Goal: Task Accomplishment & Management: Complete application form

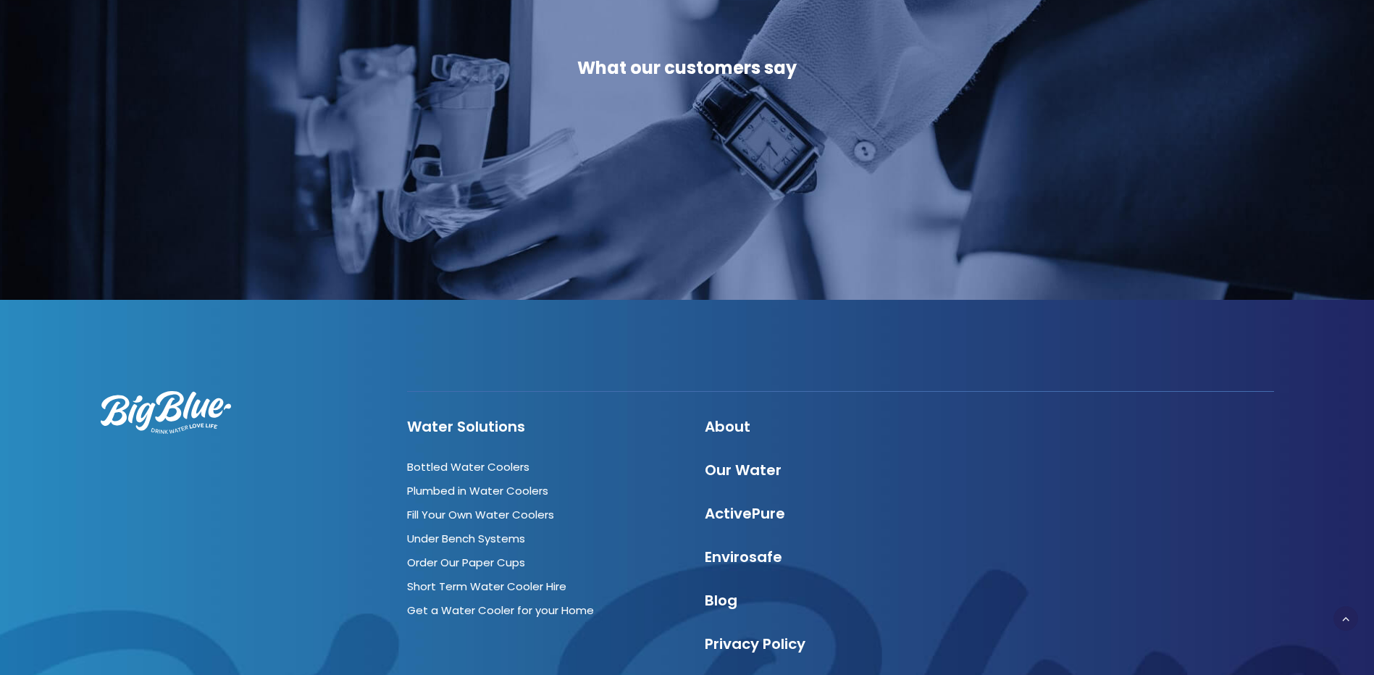
scroll to position [3767, 0]
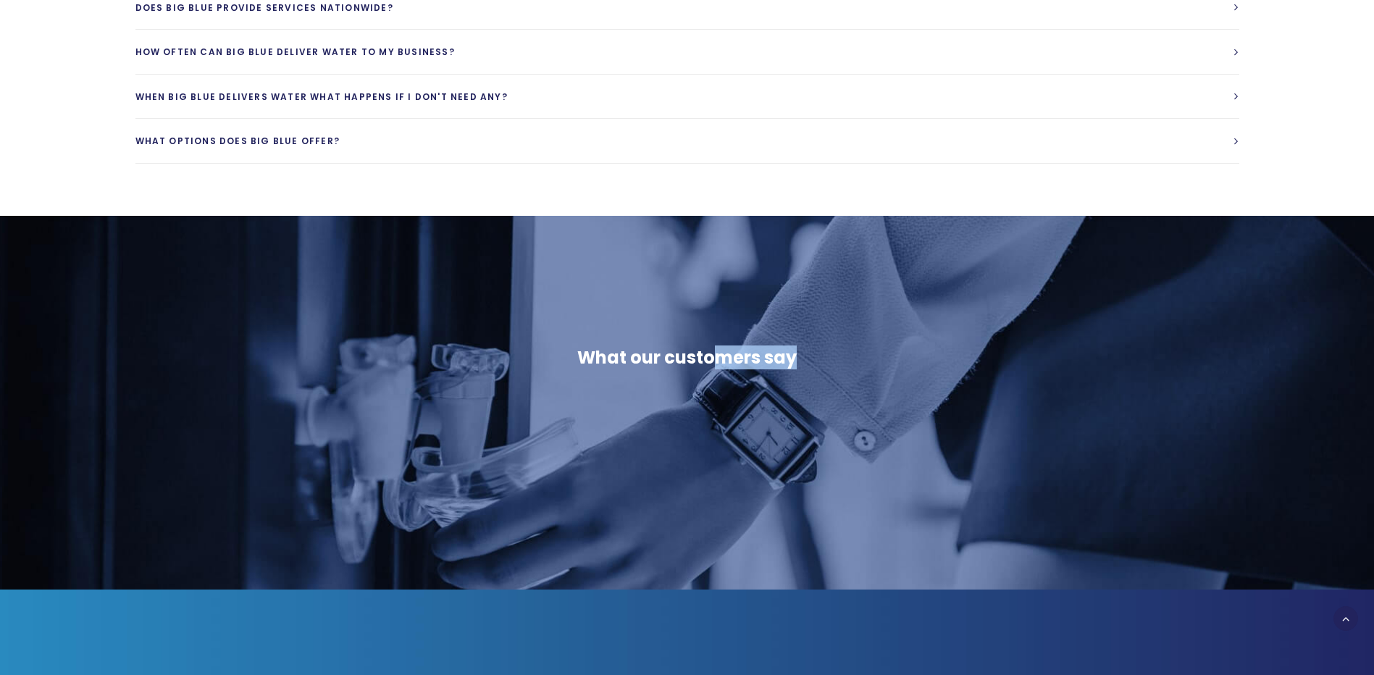
drag, startPoint x: 711, startPoint y: 314, endPoint x: 922, endPoint y: 312, distance: 210.8
click at [922, 346] on div "What our customers say" at bounding box center [686, 357] width 913 height 23
drag, startPoint x: 922, startPoint y: 312, endPoint x: 867, endPoint y: 401, distance: 105.8
click at [867, 401] on div "What our customers say" at bounding box center [673, 415] width 939 height 139
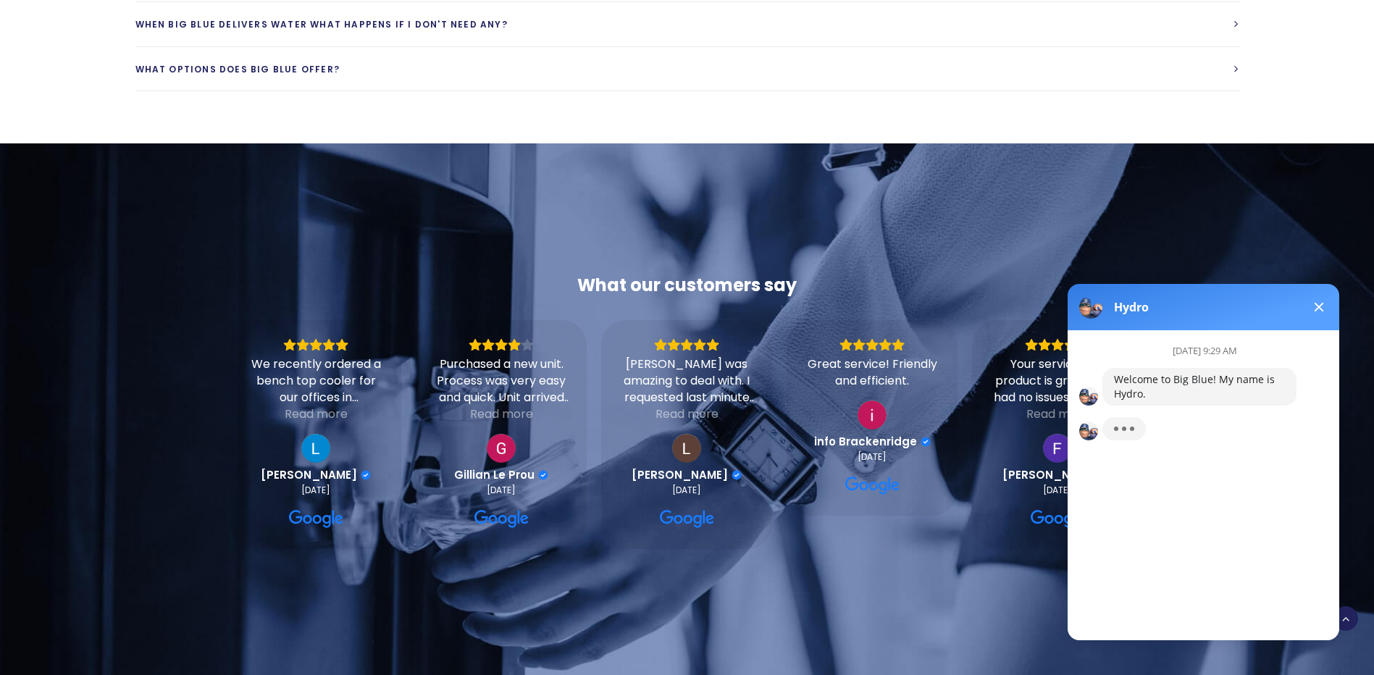
click at [1319, 306] on span at bounding box center [1319, 307] width 9 height 9
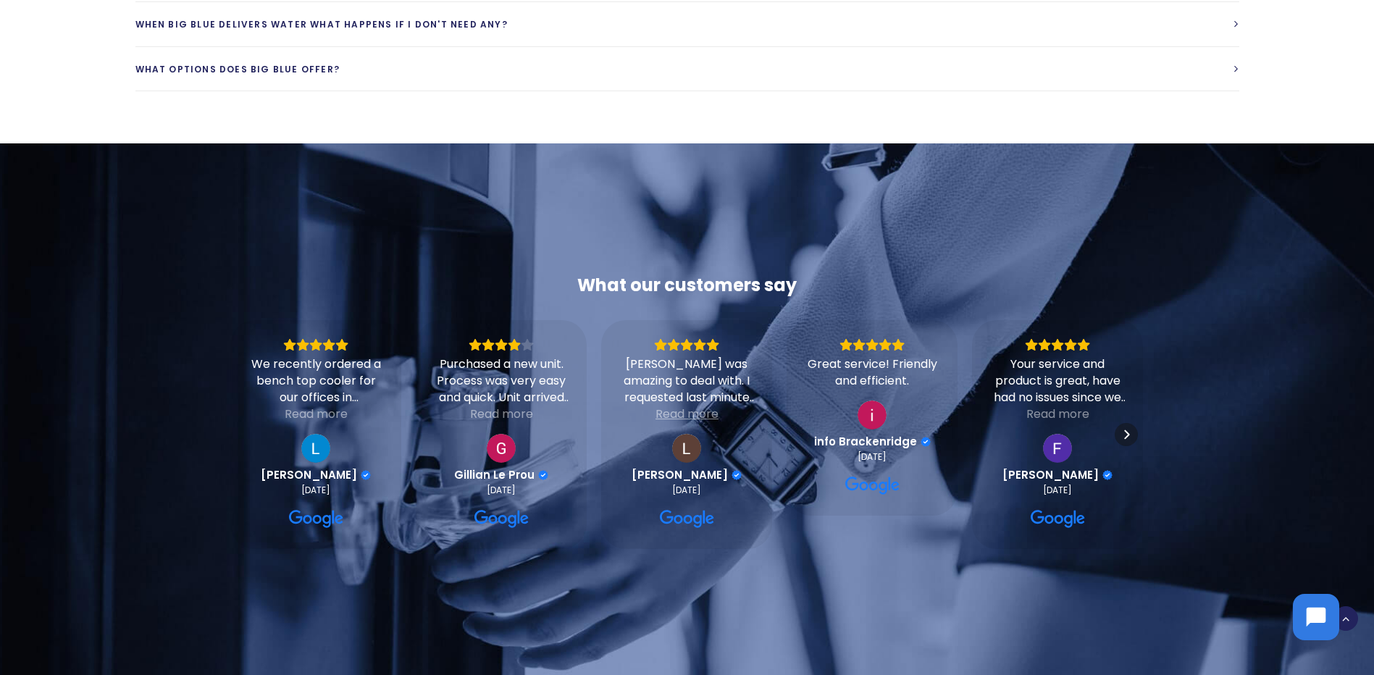
click at [706, 406] on div "Read more" at bounding box center [687, 414] width 63 height 17
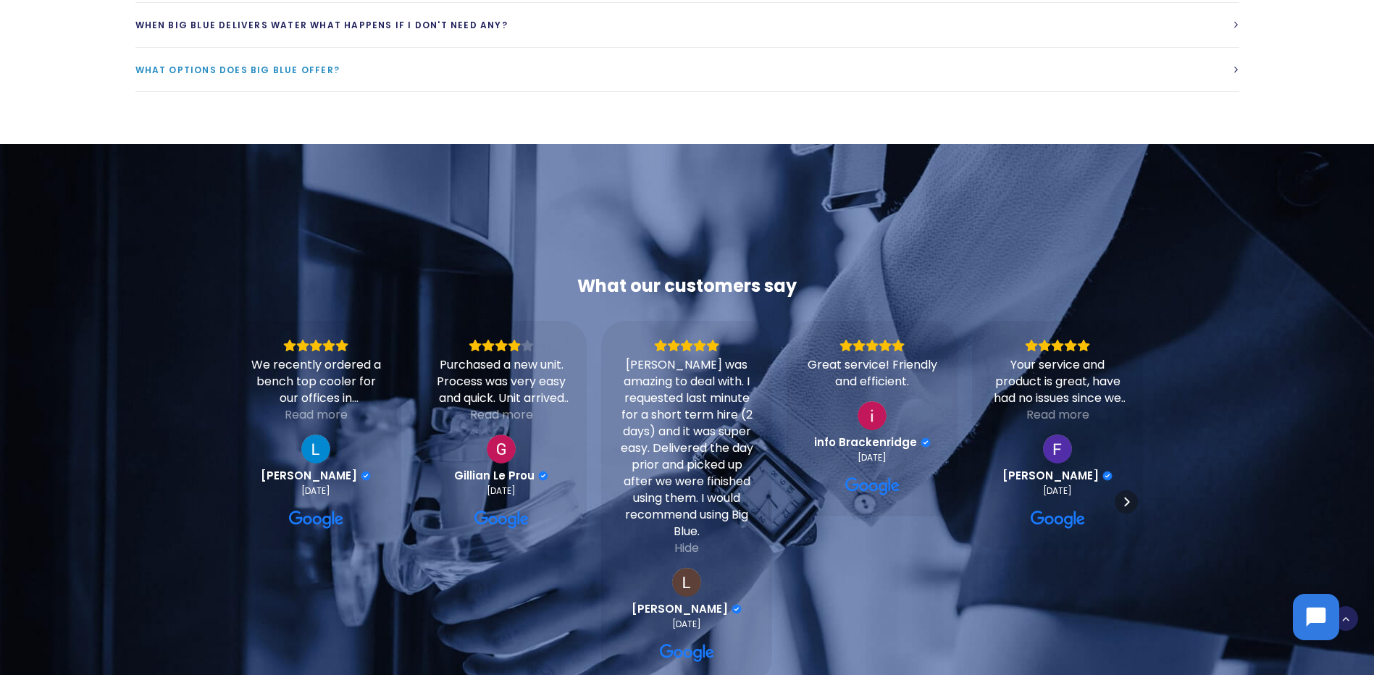
scroll to position [3840, 0]
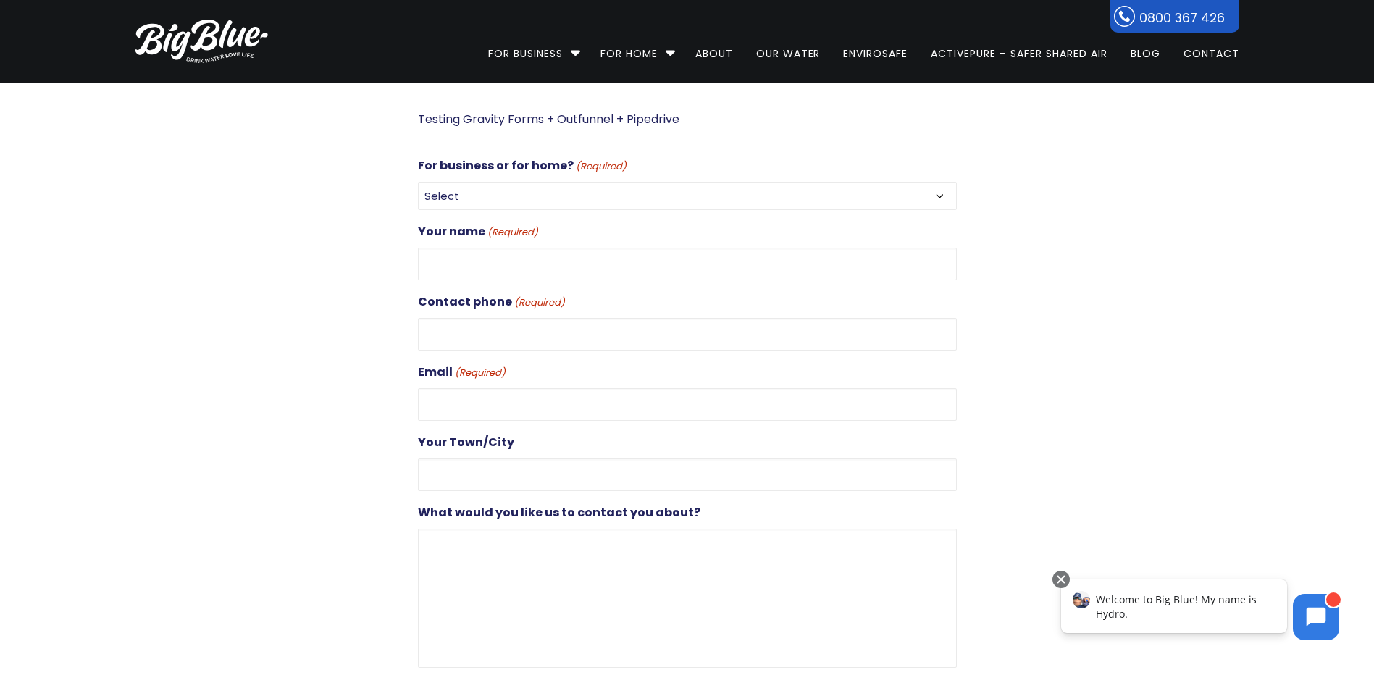
select select "For Business"
click at [418, 182] on select "Select For Business For Home" at bounding box center [687, 196] width 539 height 28
click at [506, 258] on input "Your name (Required)" at bounding box center [687, 264] width 539 height 33
type input "Cam Simmonds"
type input "0211829918"
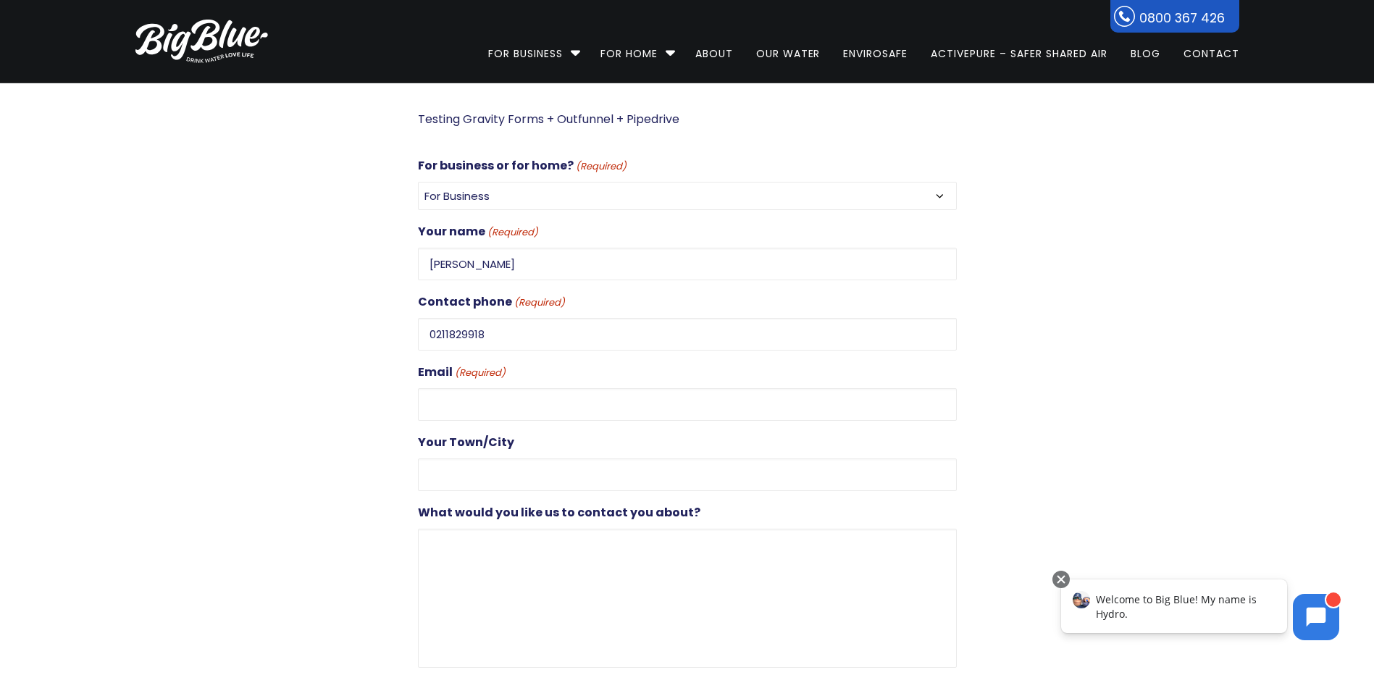
type input "cam@bigblue.co.nz"
type input "Auckland"
drag, startPoint x: 597, startPoint y: 409, endPoint x: 384, endPoint y: 397, distance: 213.4
click at [384, 397] on div "Testing Gravity Forms + Outfunnel + Pipedrive For business or for home? (Requir…" at bounding box center [674, 425] width 1130 height 632
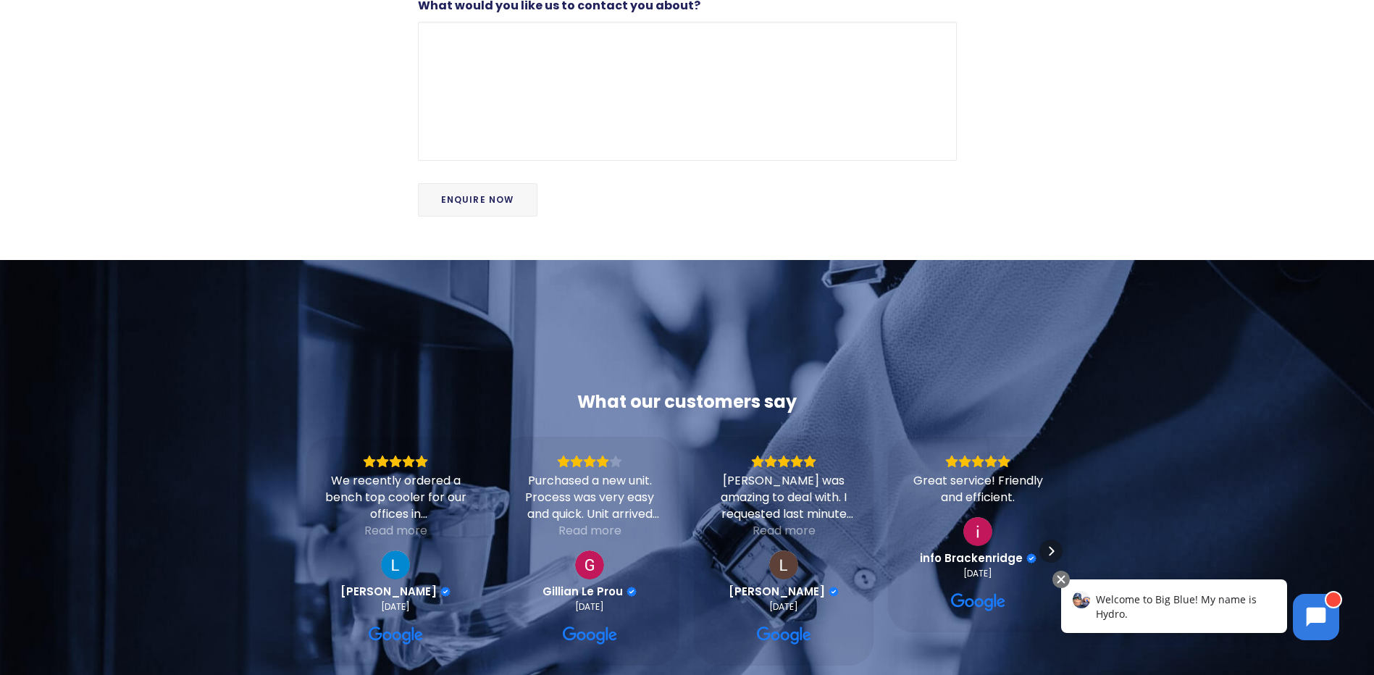
scroll to position [145, 0]
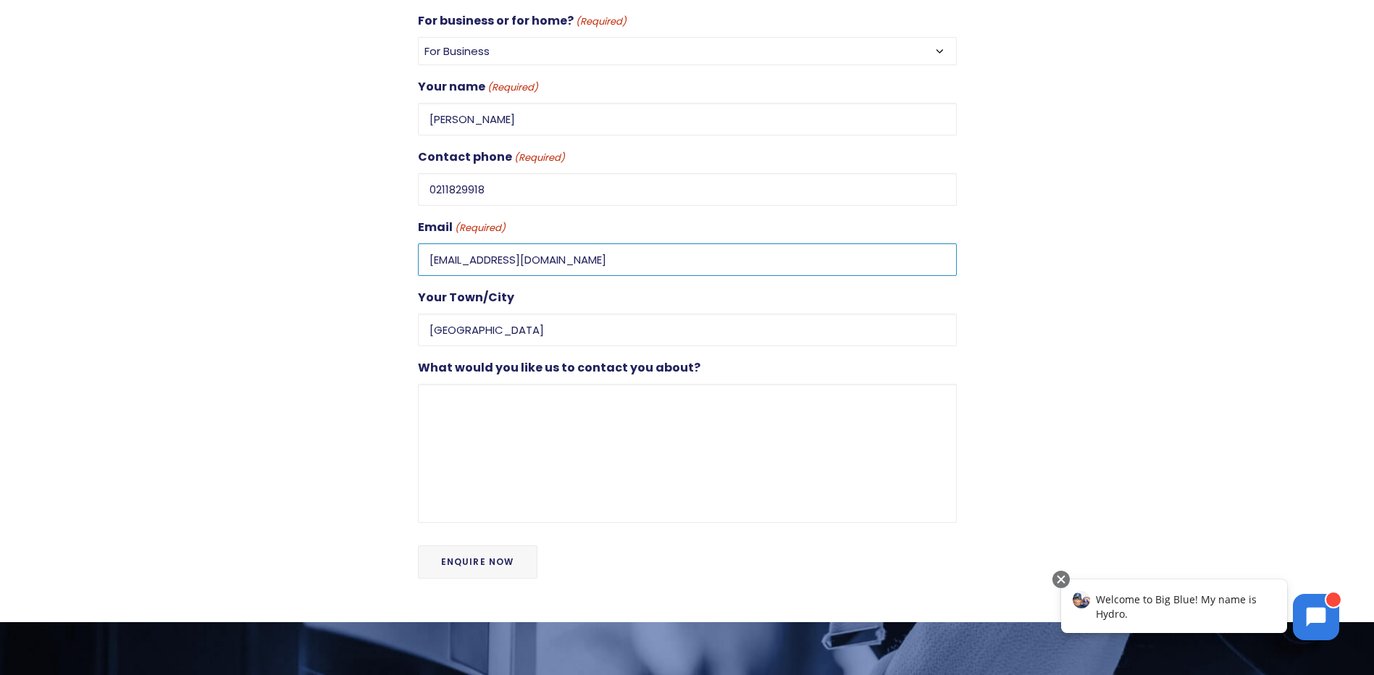
type input "testnewform@pipedrivyyy.com"
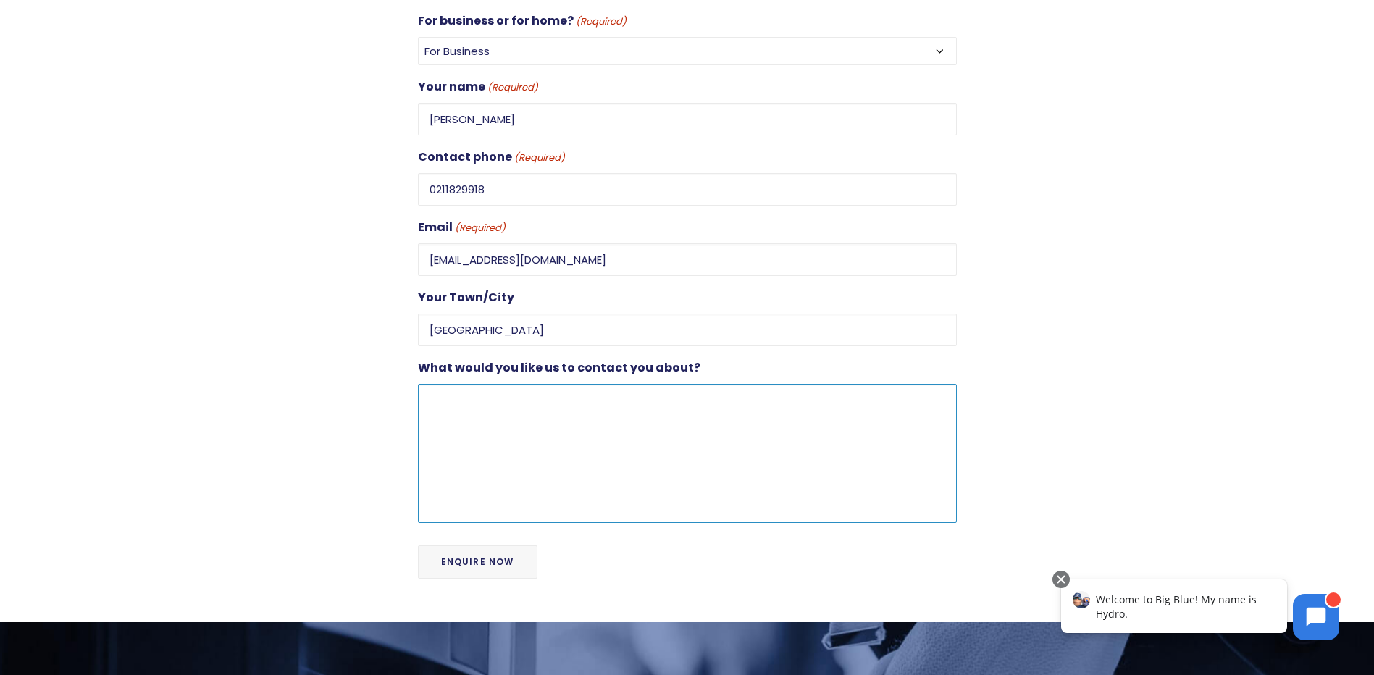
click at [572, 445] on textarea "What would you like us to contact you about?" at bounding box center [687, 453] width 539 height 139
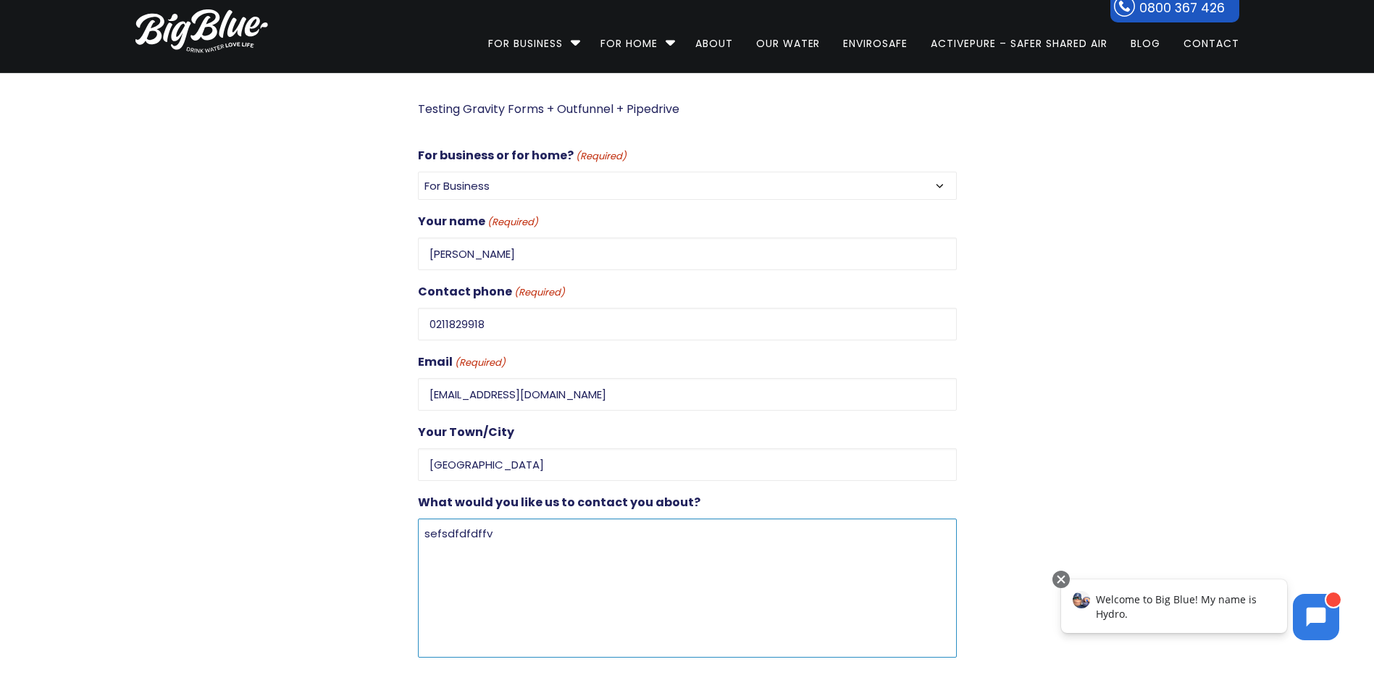
scroll to position [0, 0]
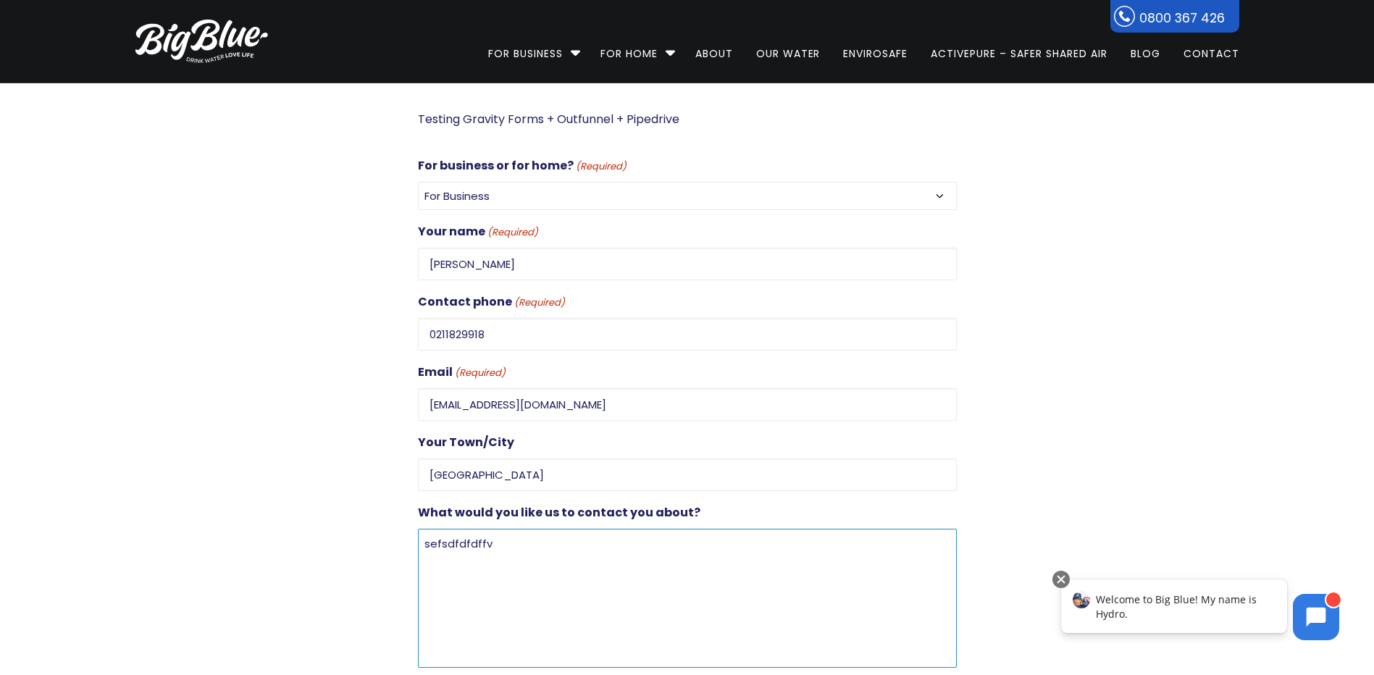
type textarea "sefsdfdfdffv"
click at [806, 117] on p "Testing Gravity Forms + Outfunnel + Pipedrive" at bounding box center [687, 119] width 539 height 20
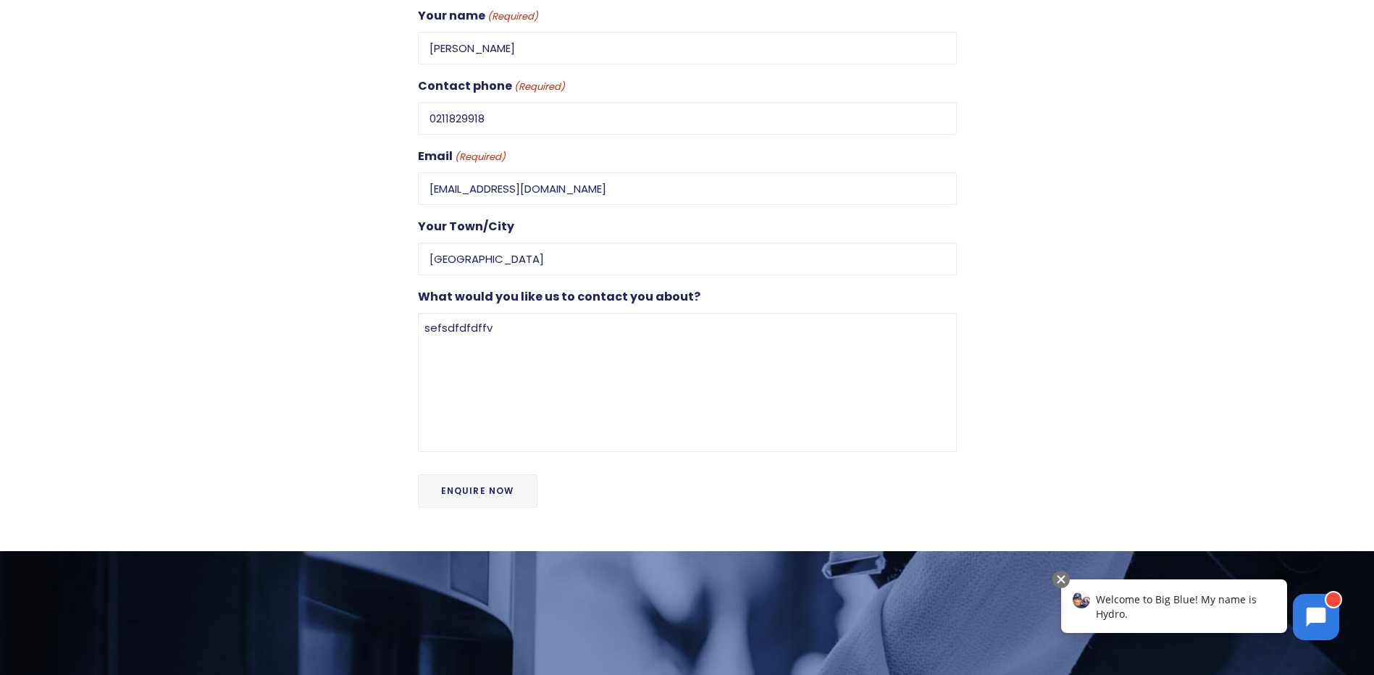
scroll to position [435, 0]
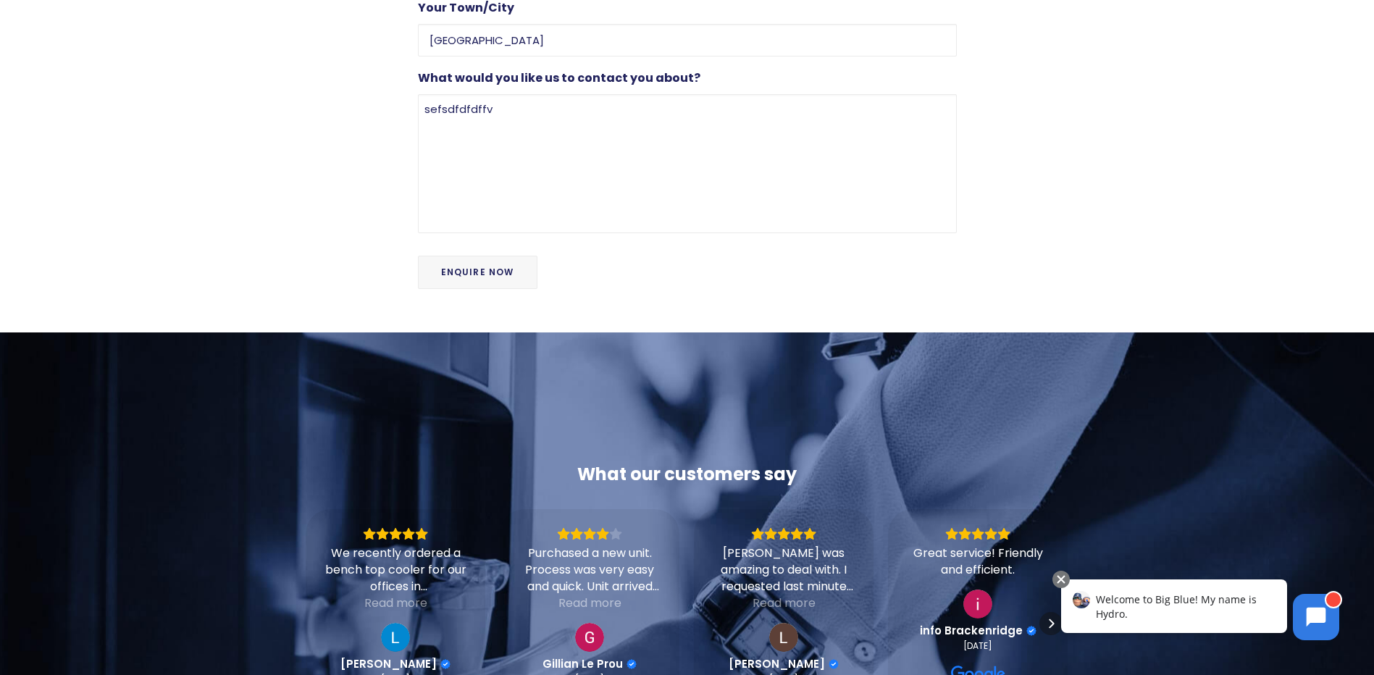
click at [435, 266] on input "Enquire Now" at bounding box center [478, 272] width 120 height 33
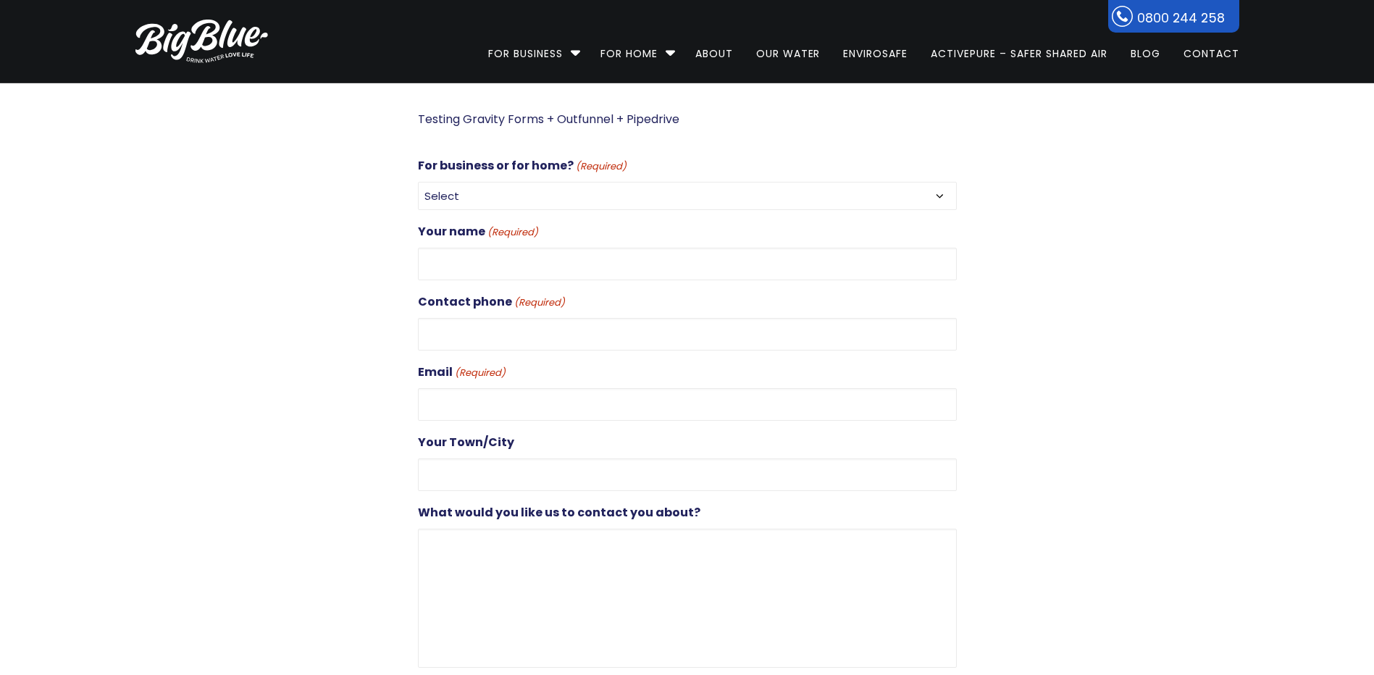
click at [572, 203] on select "Select For Business For Home" at bounding box center [687, 196] width 539 height 28
select select "For Business"
click at [418, 182] on select "Select For Business For Home" at bounding box center [687, 196] width 539 height 28
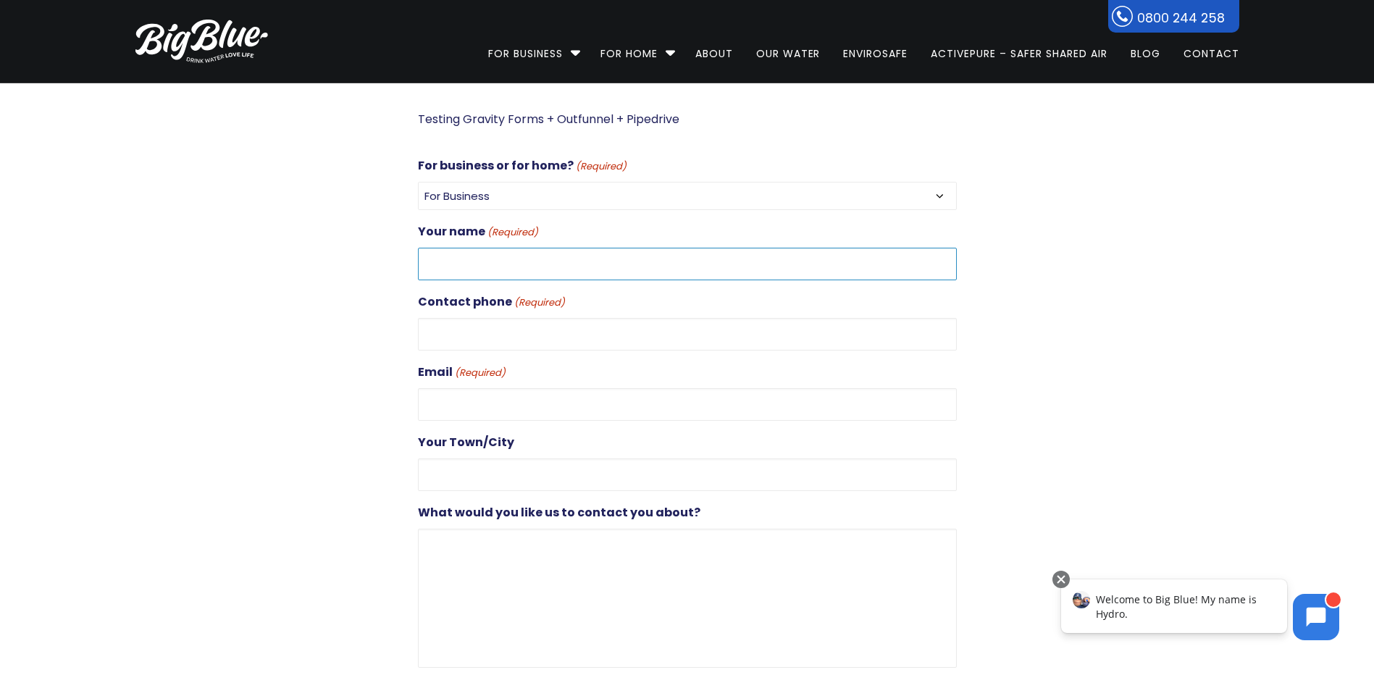
click at [524, 277] on input "Your name (Required)" at bounding box center [687, 264] width 539 height 33
type input "rgreg"
click at [476, 330] on input "Contact phone (Required)" at bounding box center [687, 334] width 539 height 33
type input "0211829918"
type input "[EMAIL_ADDRESS][DOMAIN_NAME]"
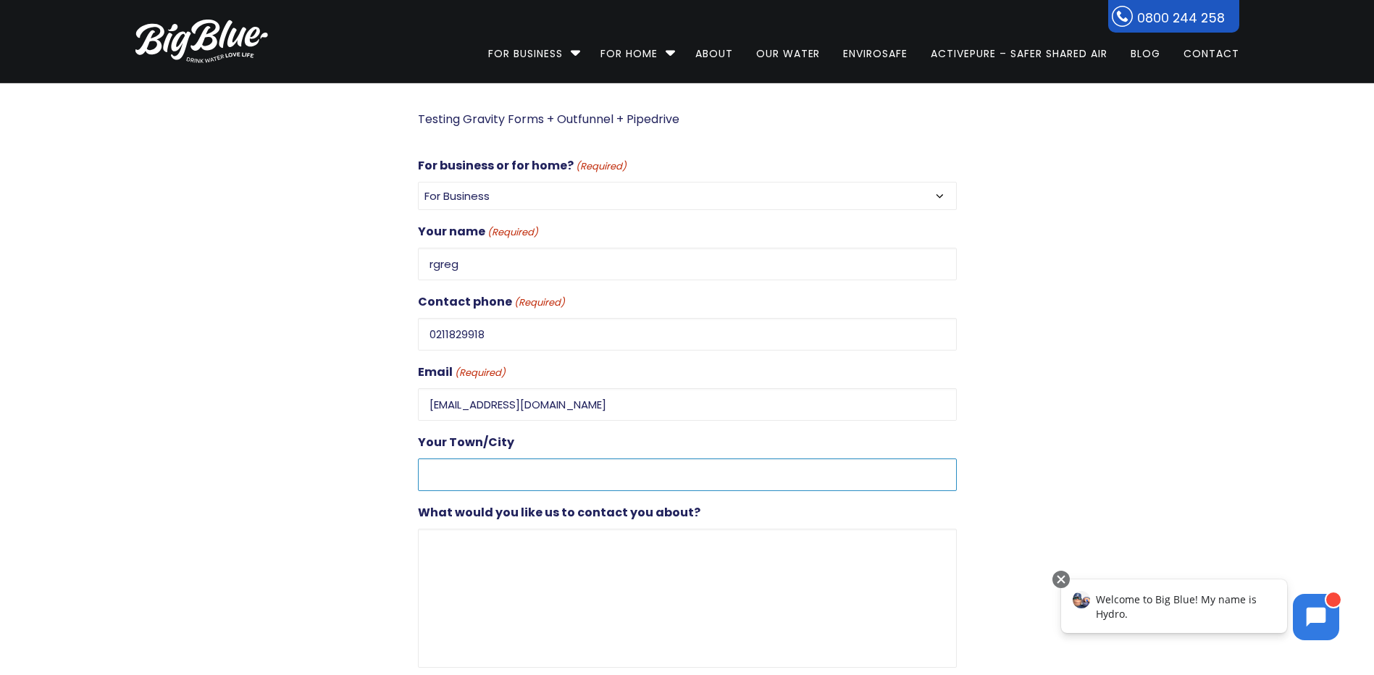
type input "[GEOGRAPHIC_DATA]"
click at [501, 406] on input "cam@bigblue.co.nz" at bounding box center [687, 404] width 539 height 33
drag, startPoint x: 559, startPoint y: 406, endPoint x: 392, endPoint y: 406, distance: 166.6
click at [392, 406] on div "Testing Gravity Forms + Outfunnel + Pipedrive For business or for home? (Requir…" at bounding box center [674, 425] width 565 height 632
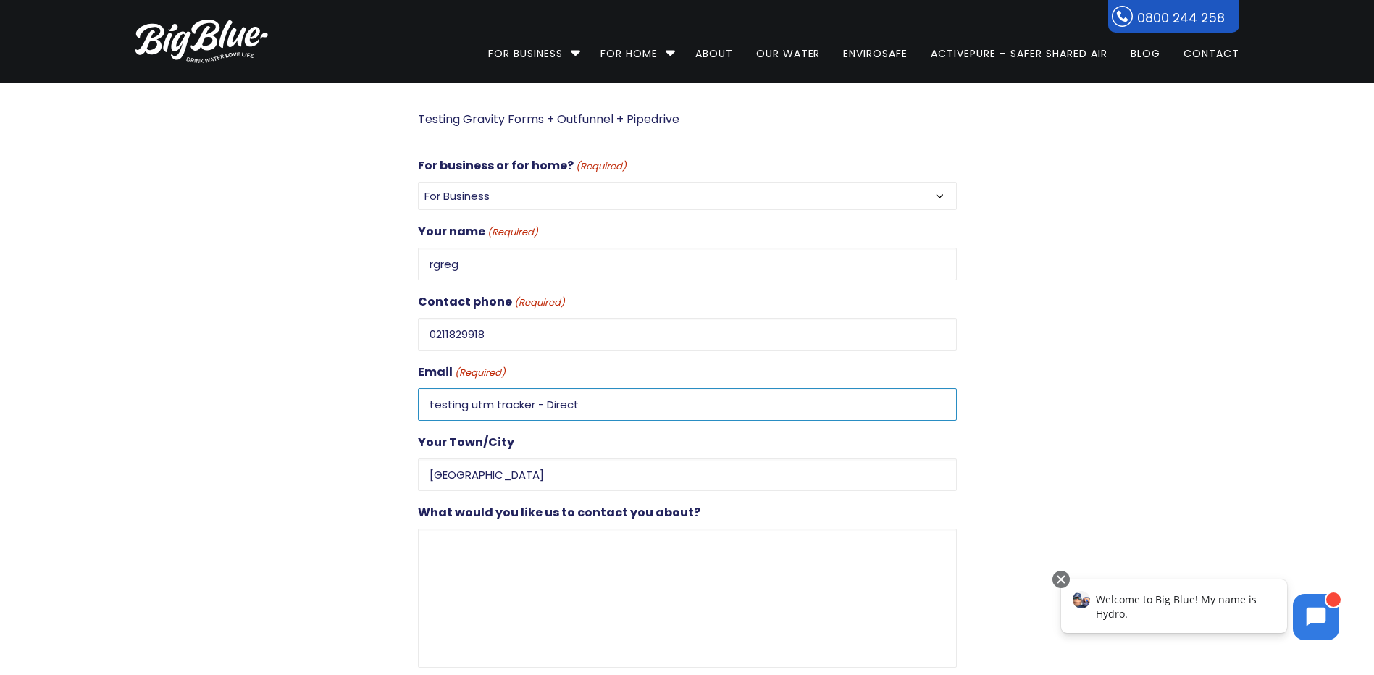
type input "testing utm tracker - Direct"
click at [610, 534] on textarea "What would you like us to contact you about?" at bounding box center [687, 598] width 539 height 139
type textarea "sdfdfrfrferf"
click at [453, 333] on input "0211829918" at bounding box center [687, 334] width 539 height 33
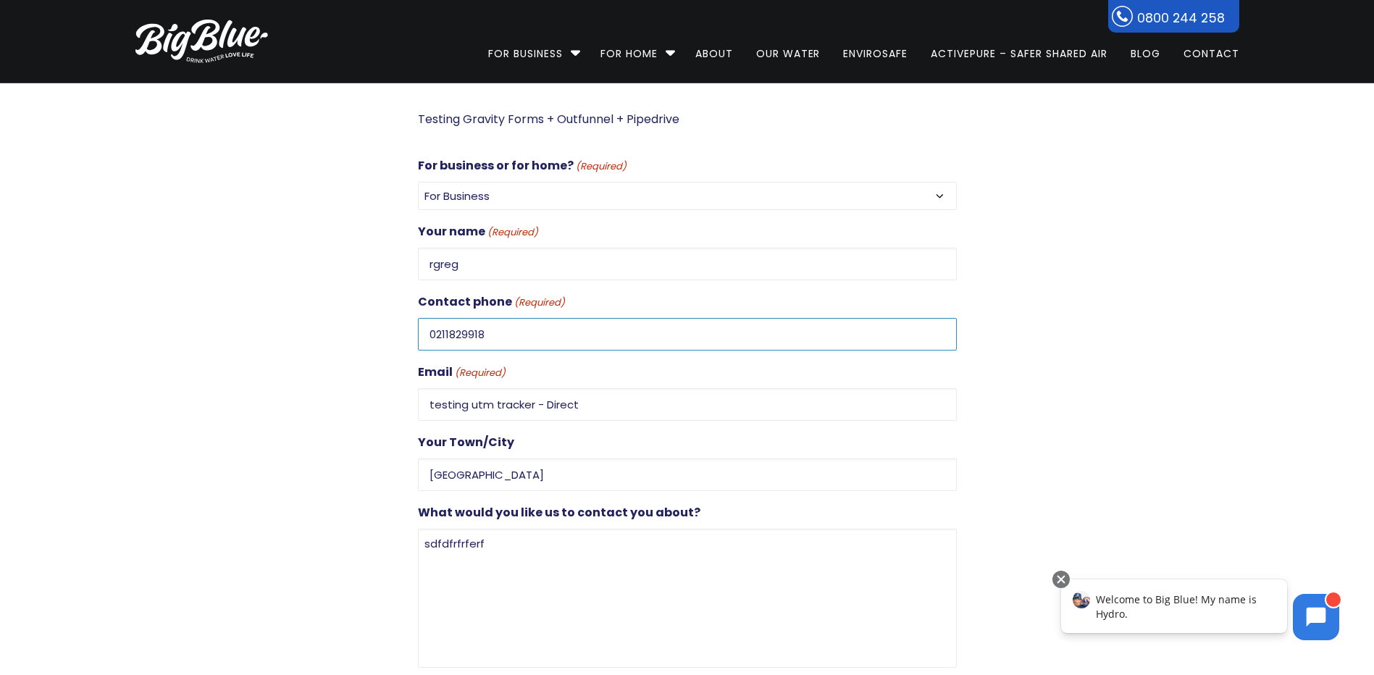
click at [453, 333] on input "0211829918" at bounding box center [687, 334] width 539 height 33
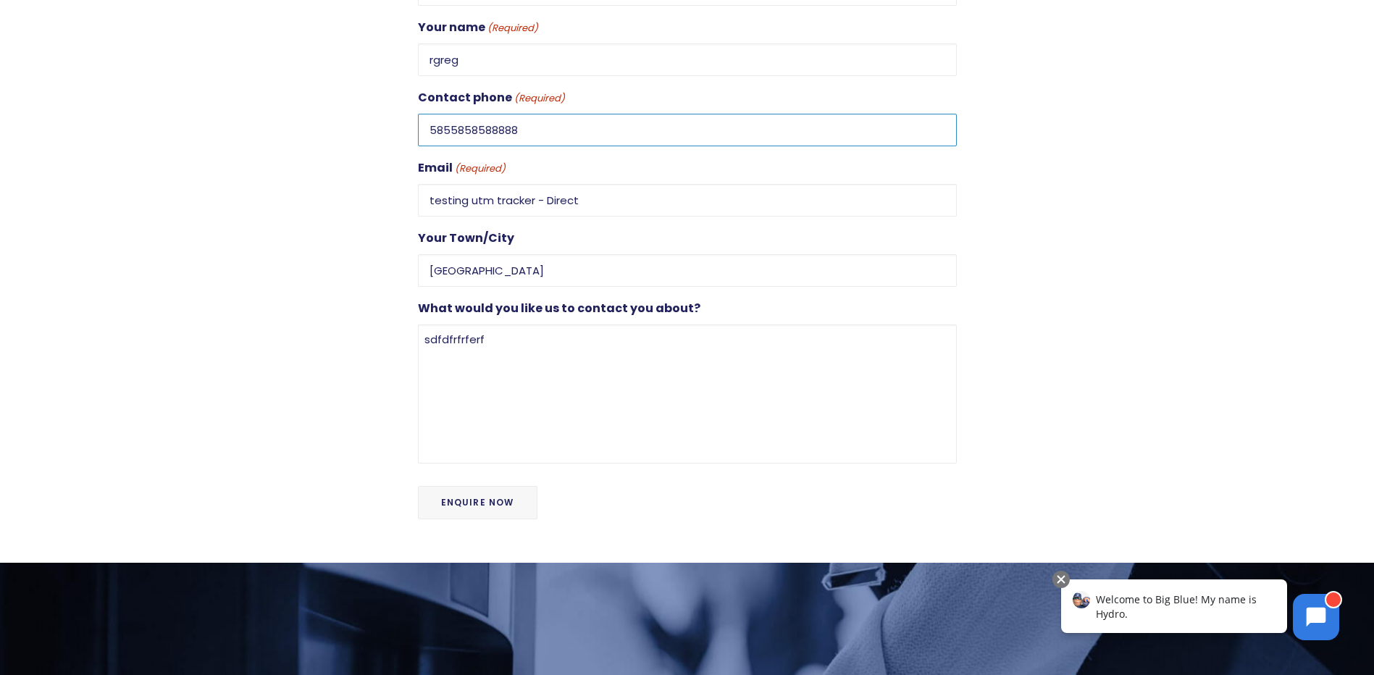
scroll to position [362, 0]
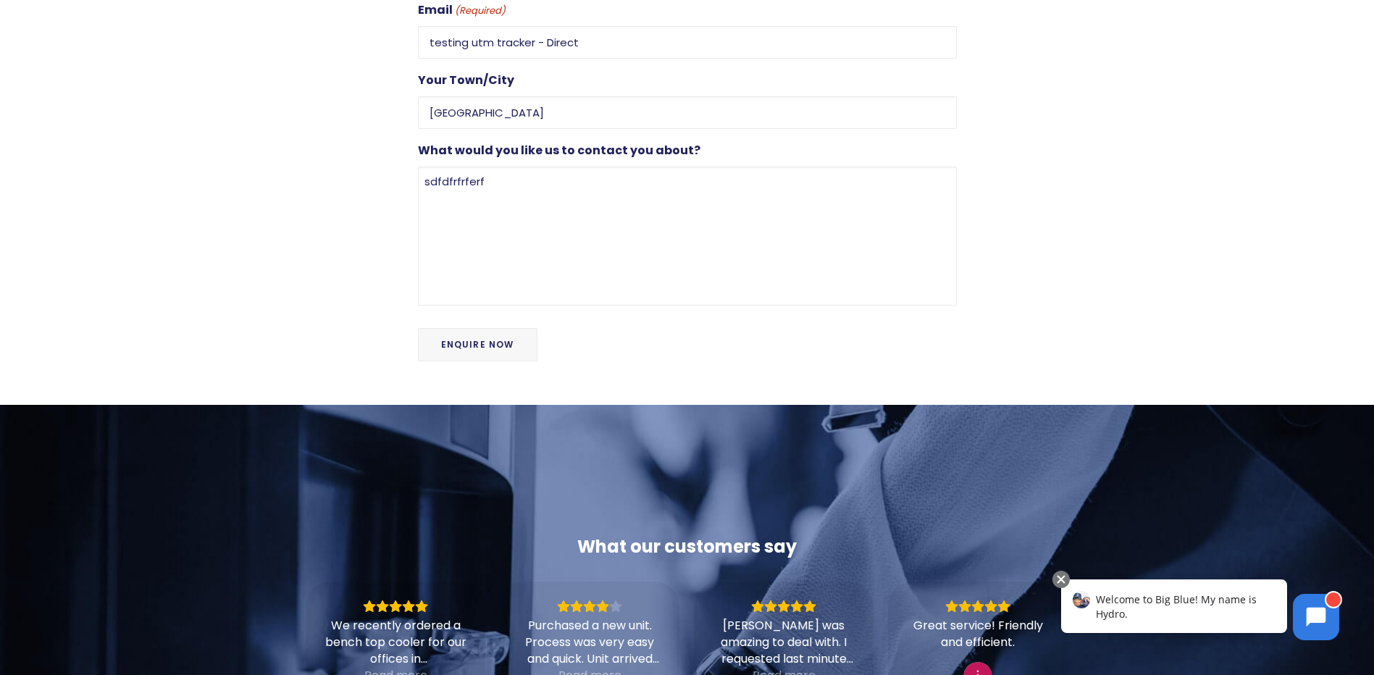
type input "5855858588888"
click at [480, 333] on input "Enquire Now" at bounding box center [478, 344] width 120 height 33
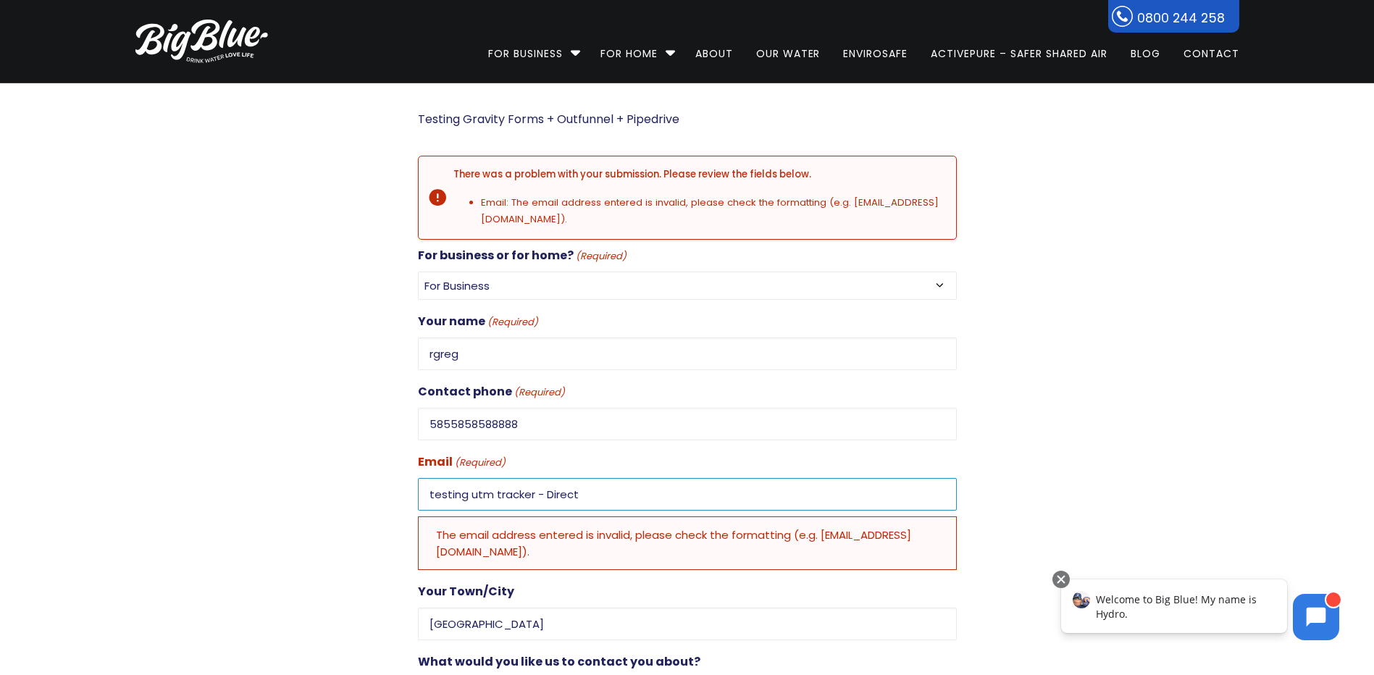
click at [575, 490] on input "testing utm tracker - Direct" at bounding box center [687, 494] width 539 height 33
click at [633, 493] on input "testing utm tracker - Direct" at bounding box center [687, 494] width 539 height 33
drag, startPoint x: 593, startPoint y: 496, endPoint x: 469, endPoint y: 506, distance: 123.6
click at [469, 506] on input "testing utm tracker - Direct" at bounding box center [687, 494] width 539 height 33
type input "[EMAIL_ADDRESS][DOMAIN_NAME]"
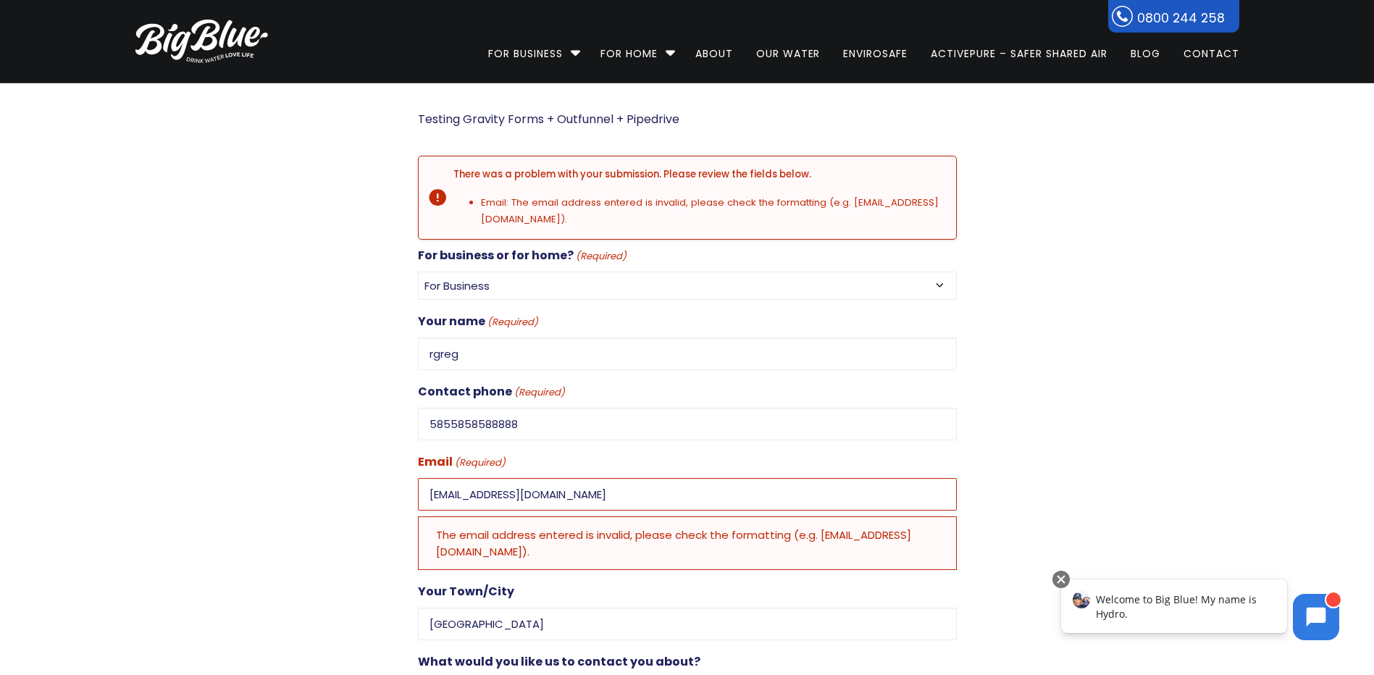
click at [1160, 343] on div at bounding box center [1098, 499] width 283 height 781
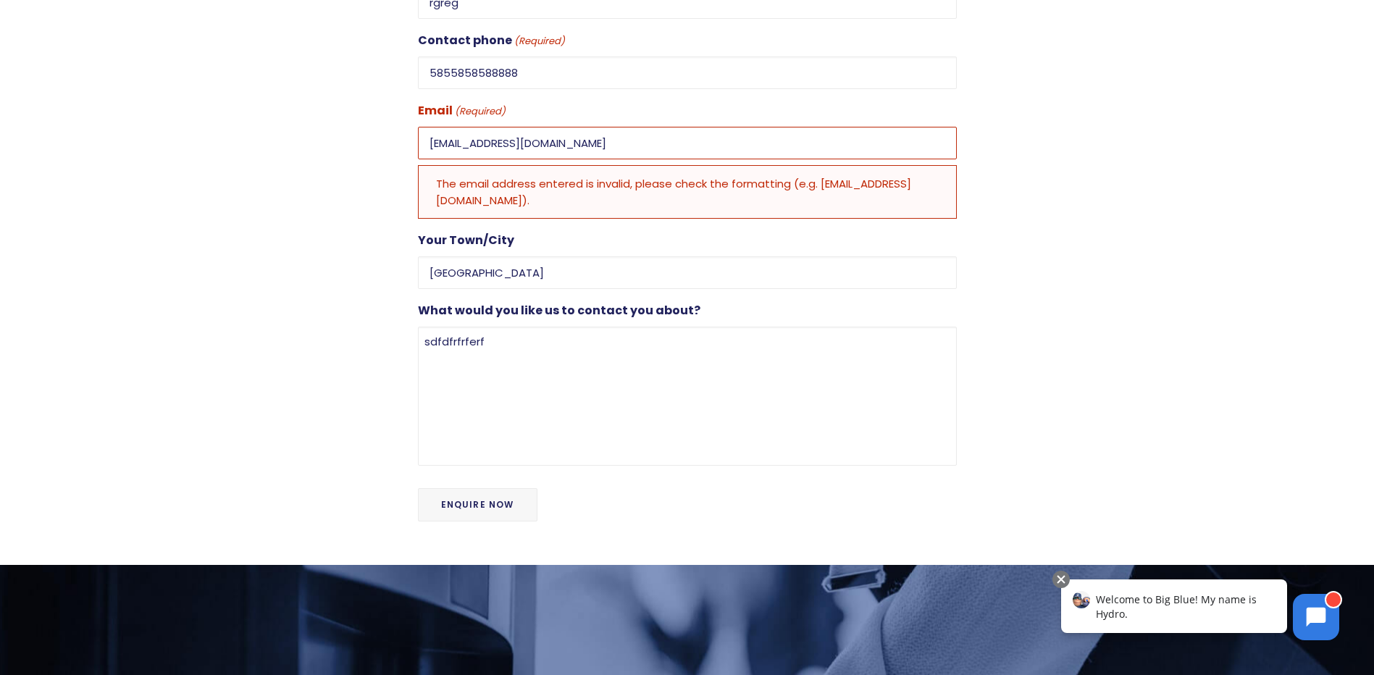
scroll to position [217, 0]
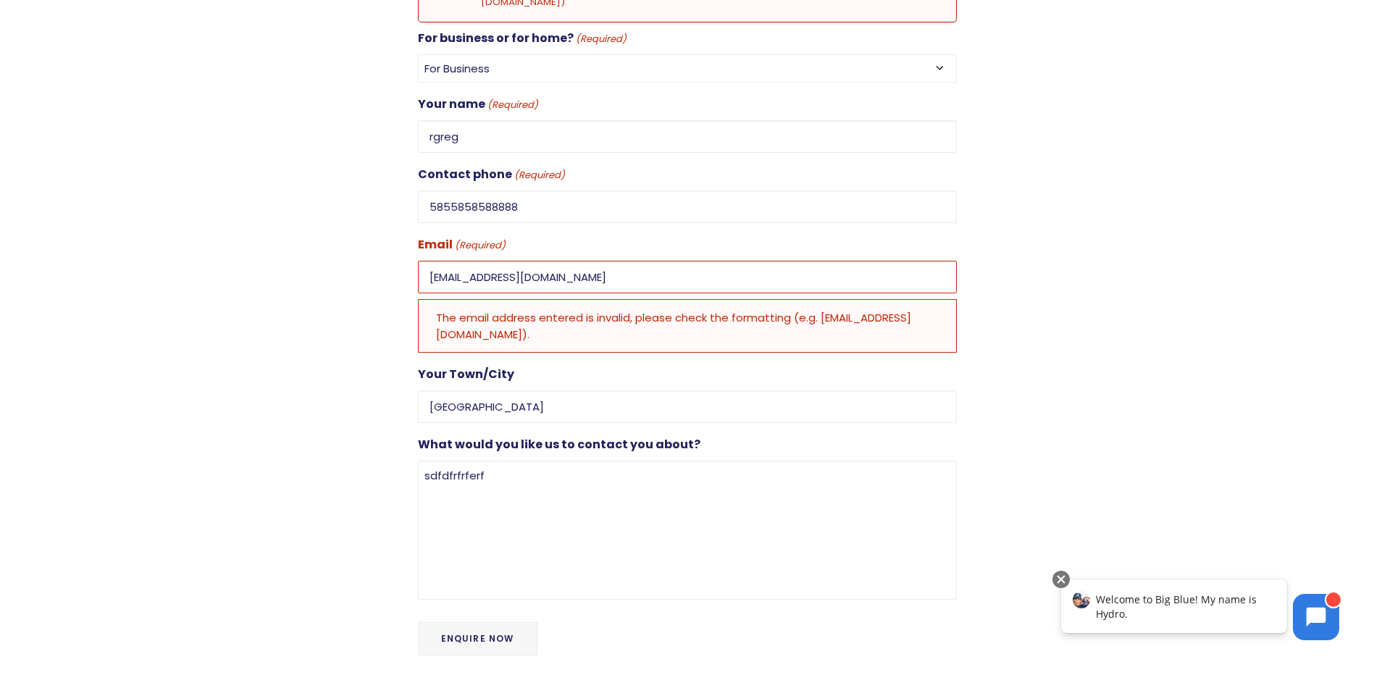
click at [448, 622] on input "Enquire Now" at bounding box center [478, 638] width 120 height 33
